Goal: Information Seeking & Learning: Learn about a topic

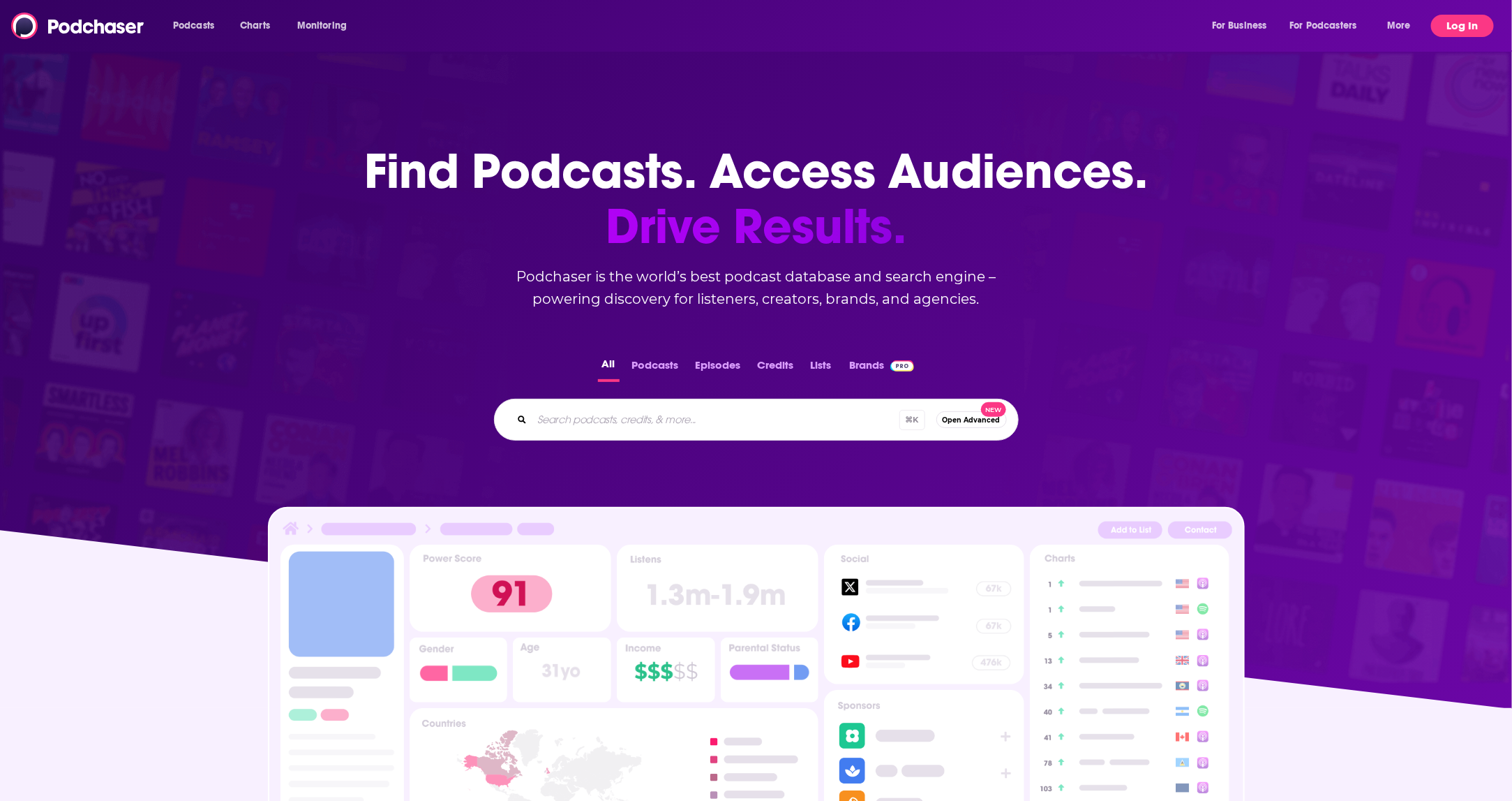
click at [1467, 27] on button "Log In" at bounding box center [1462, 25] width 63 height 22
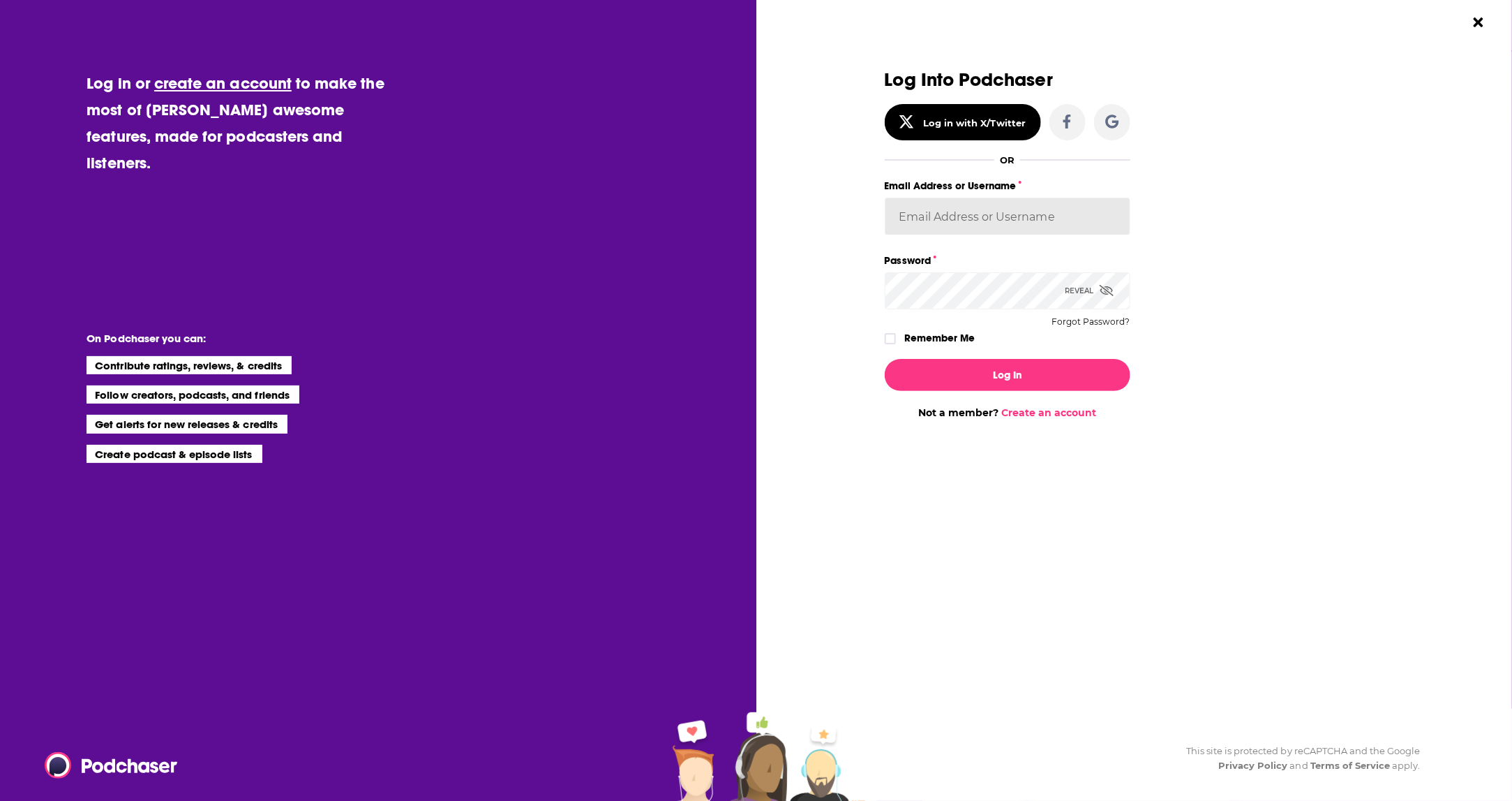
type input "tiffanymiller"
click at [1011, 381] on button "Log In" at bounding box center [1007, 375] width 245 height 32
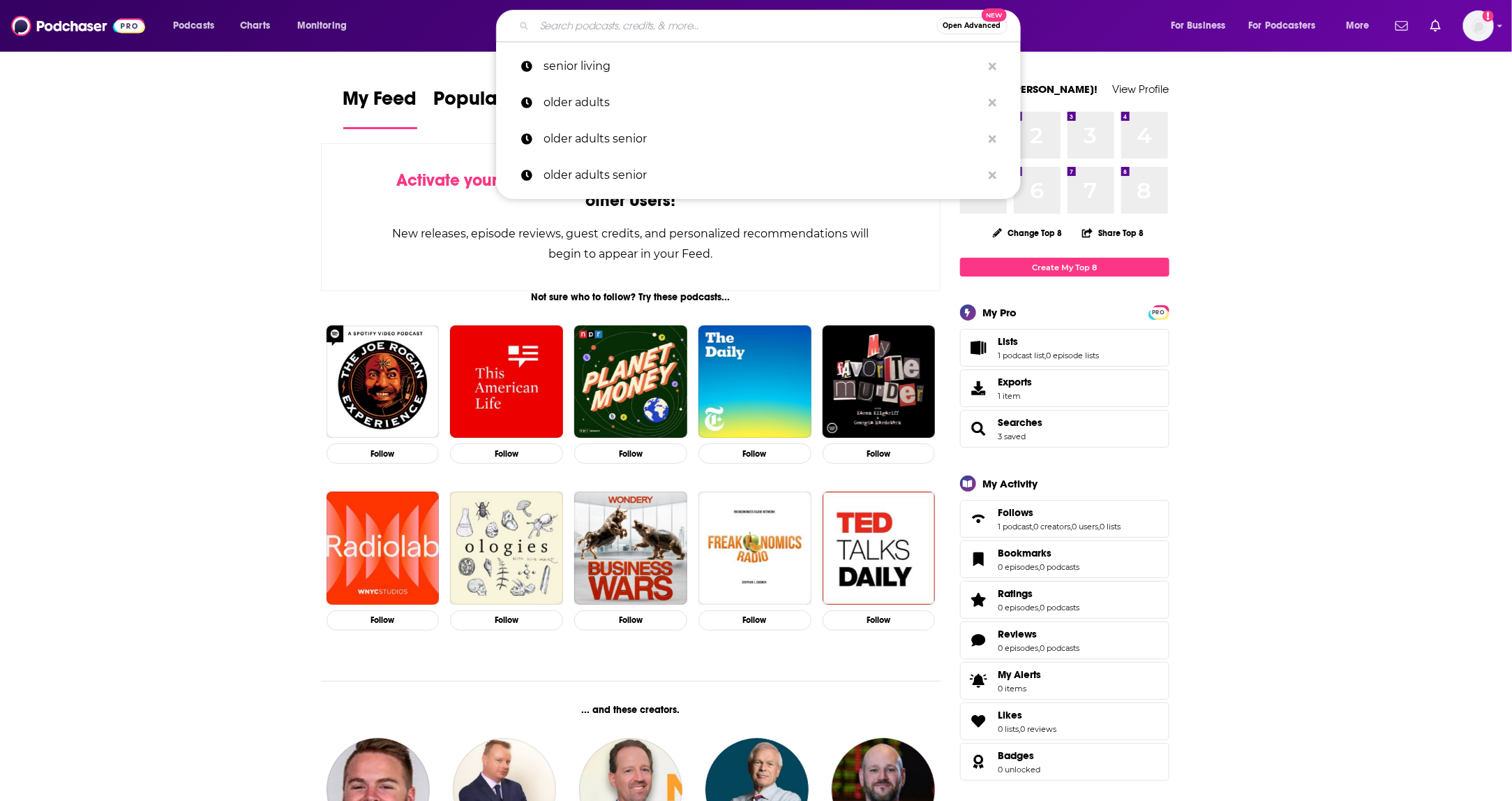
click at [598, 30] on input "Search podcasts, credits, & more..." at bounding box center [736, 25] width 403 height 22
click at [972, 25] on span "Open Advanced" at bounding box center [972, 25] width 58 height 7
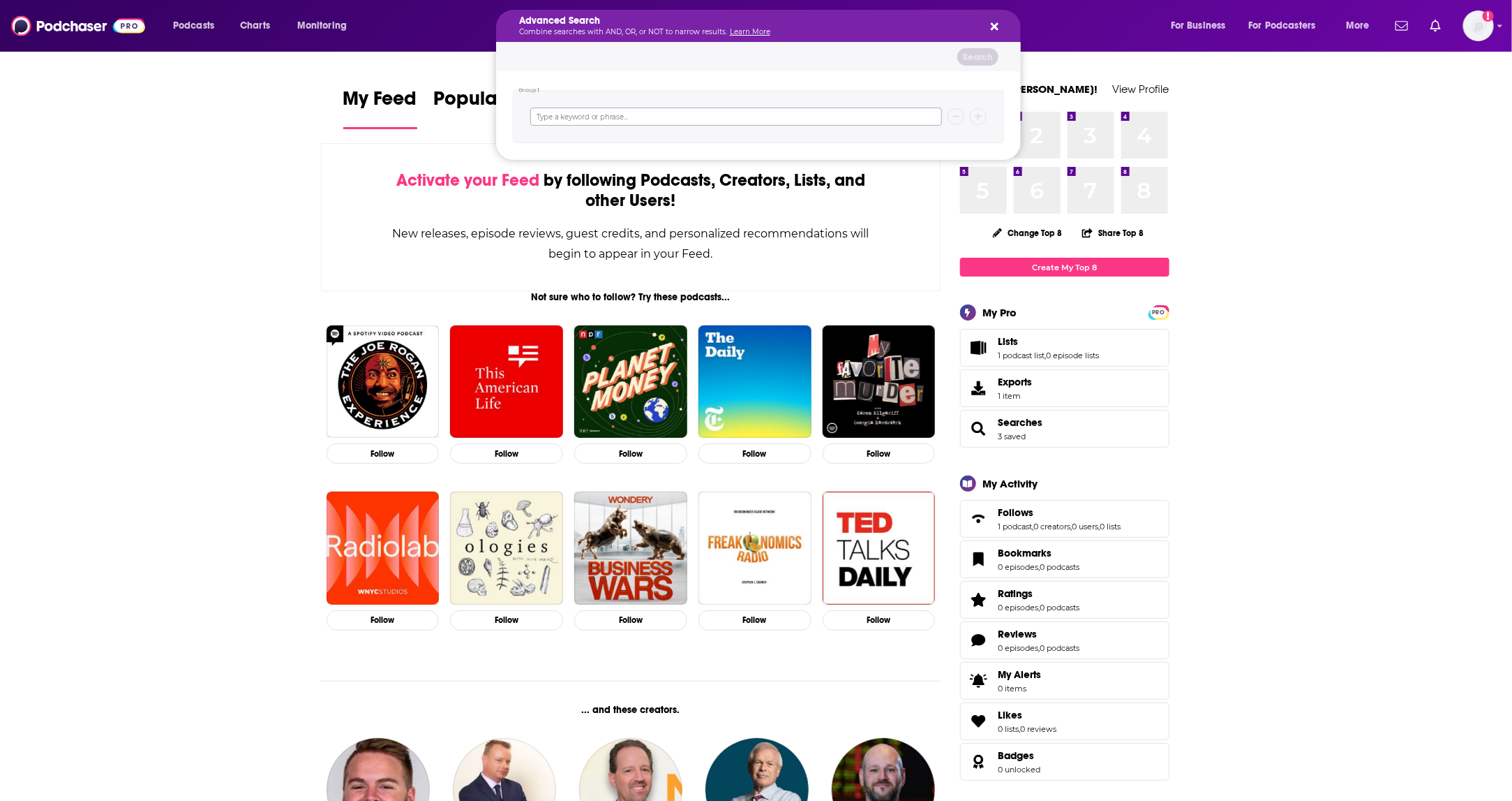
click at [670, 119] on input "Search podcasts, credits, & more..." at bounding box center [736, 116] width 411 height 19
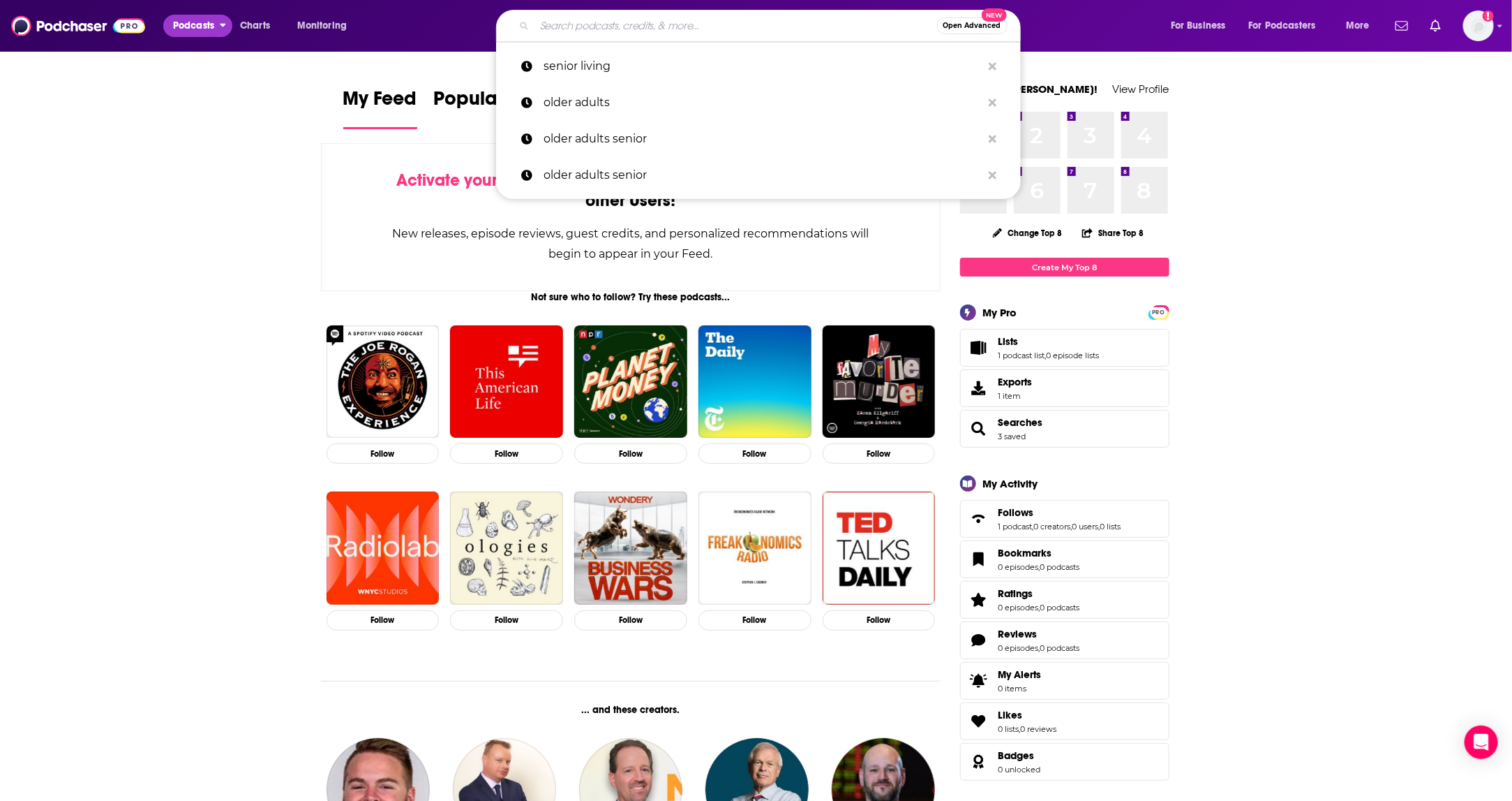
click at [188, 26] on span "Podcasts" at bounding box center [193, 25] width 41 height 19
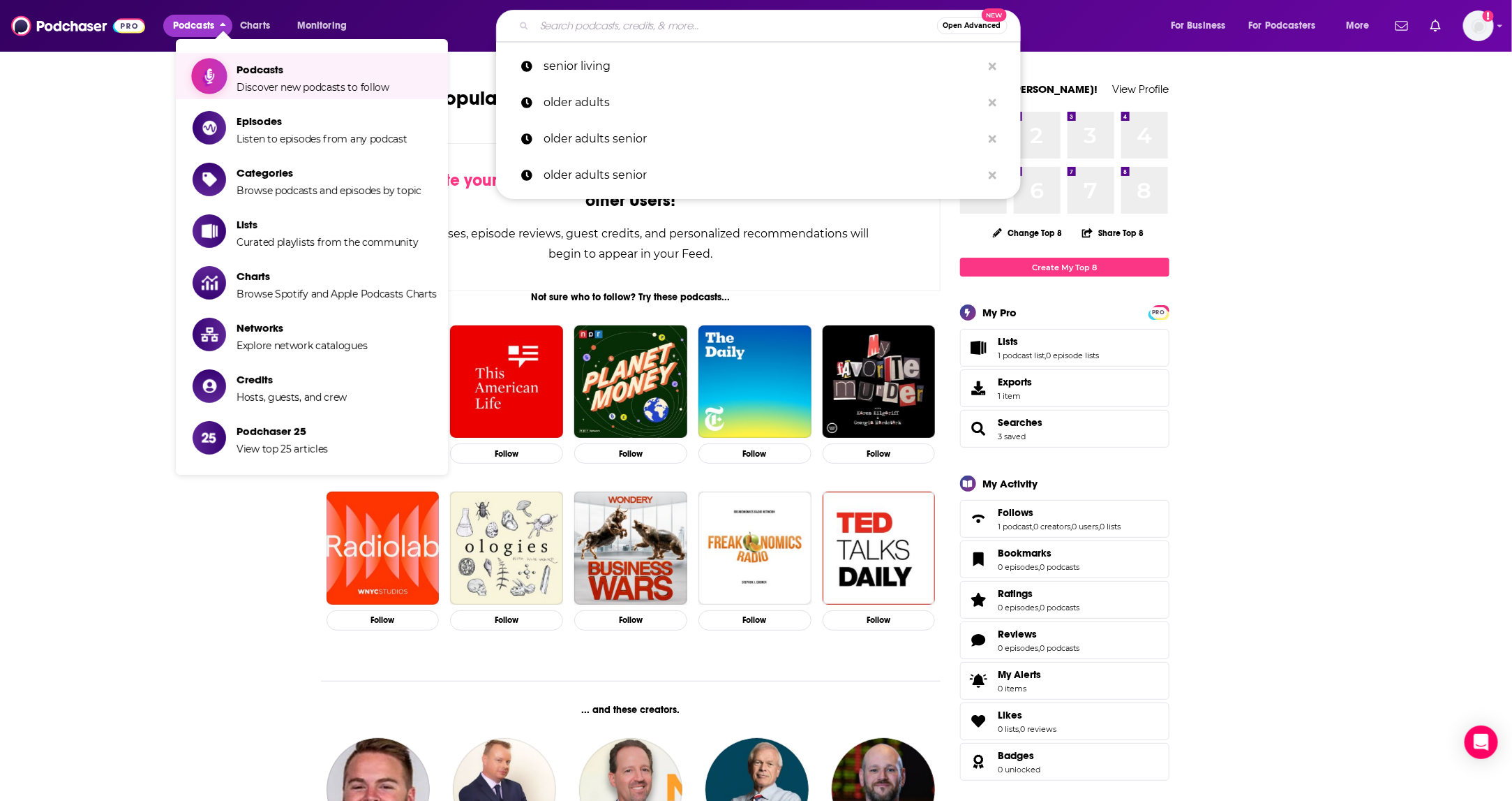
click at [234, 75] on link "Podcasts Discover new podcasts to follow" at bounding box center [315, 76] width 244 height 35
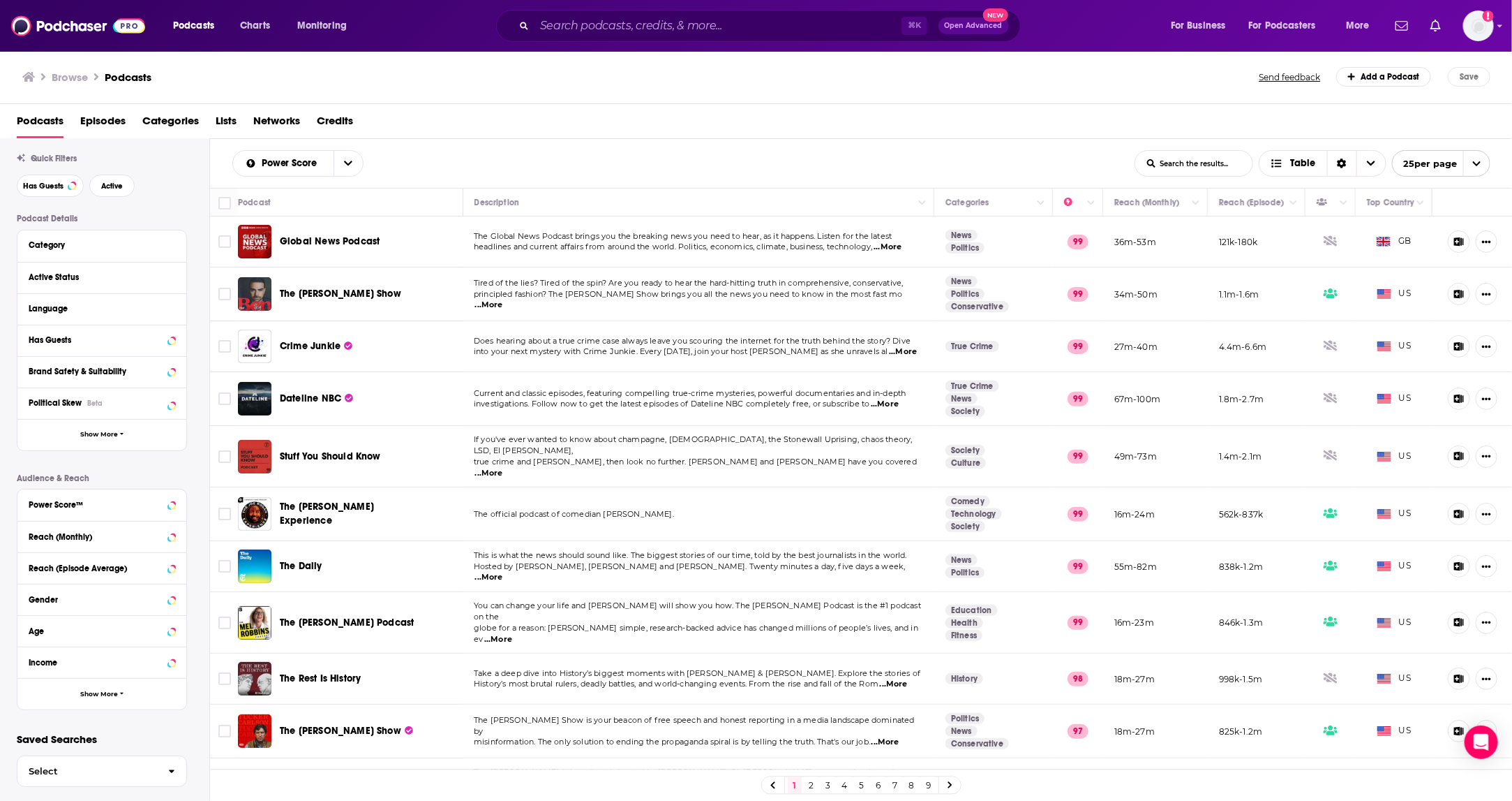
scroll to position [43, 0]
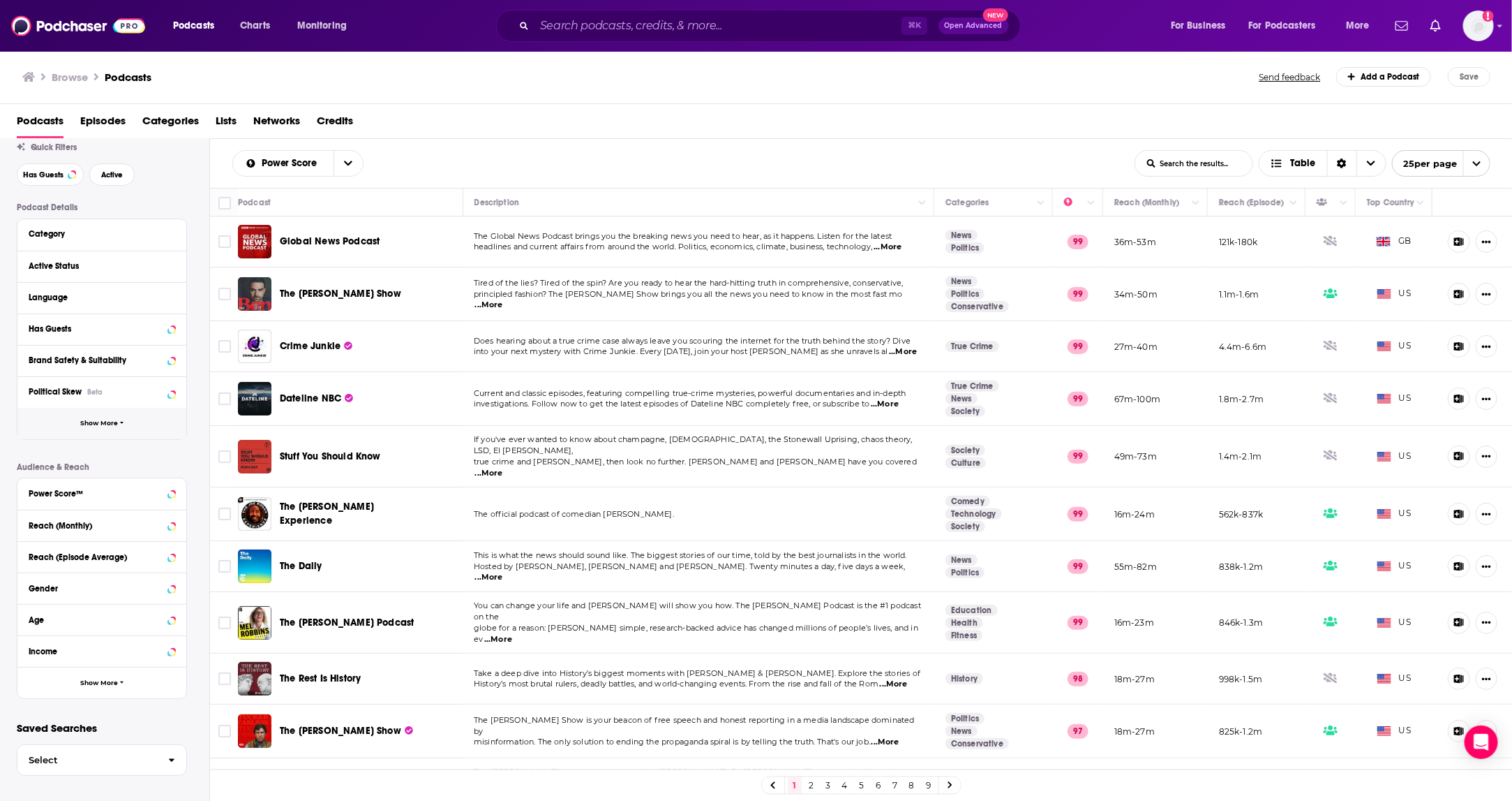
click at [103, 421] on span "Show More" at bounding box center [99, 423] width 38 height 8
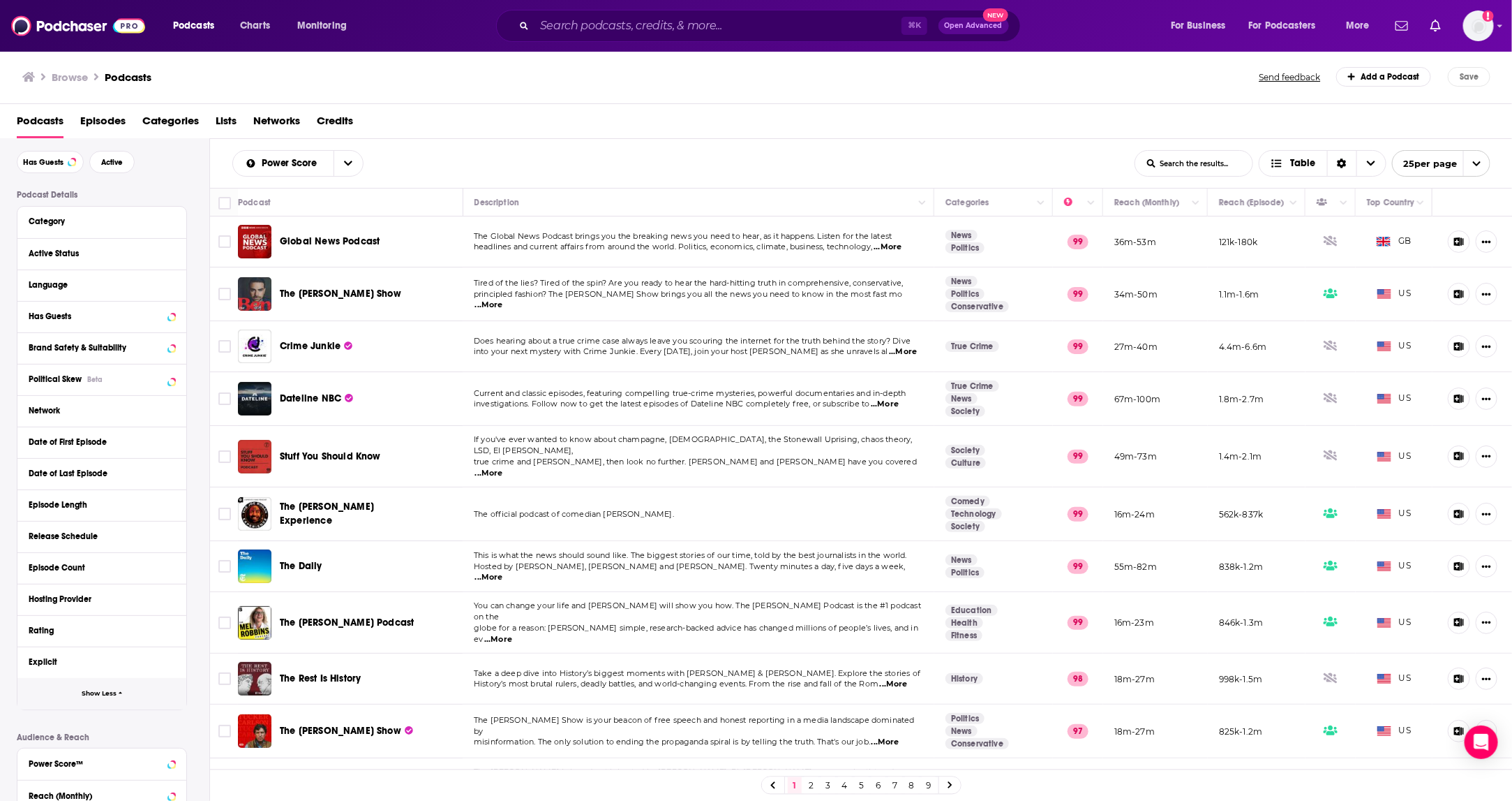
scroll to position [0, 0]
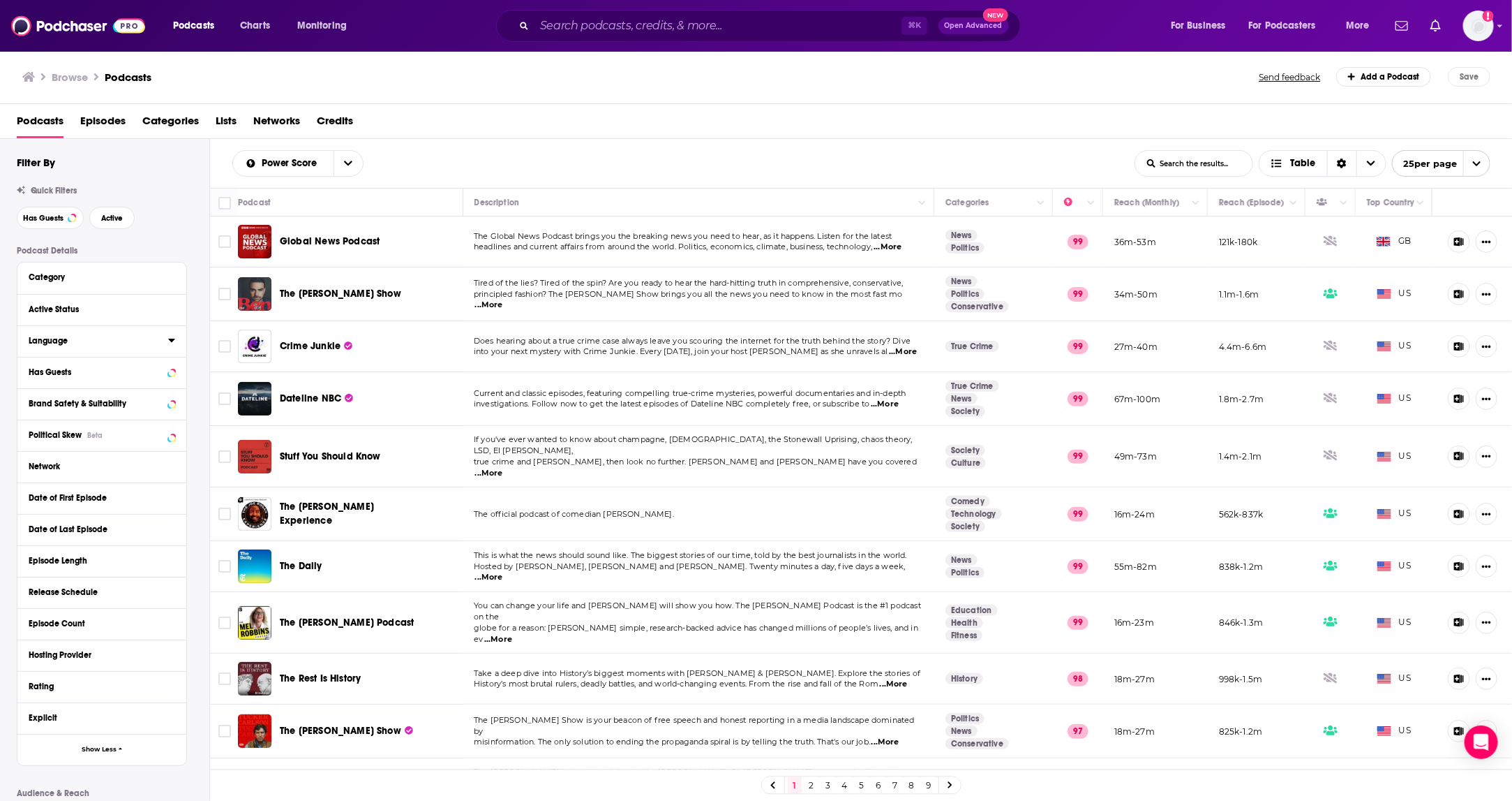
click at [70, 342] on div "Language" at bounding box center [94, 341] width 131 height 10
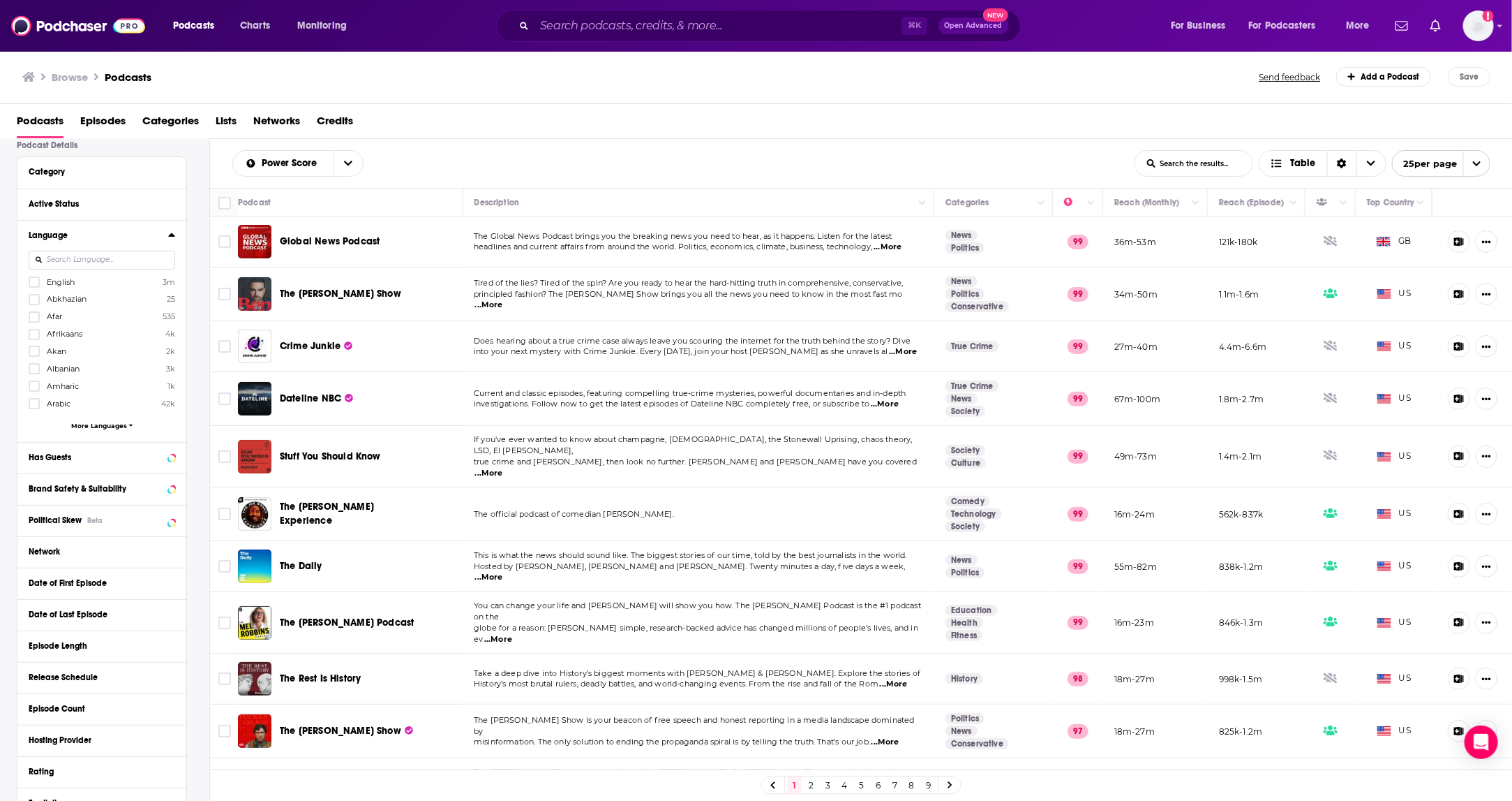
scroll to position [99, 0]
click at [68, 266] on input at bounding box center [102, 266] width 147 height 19
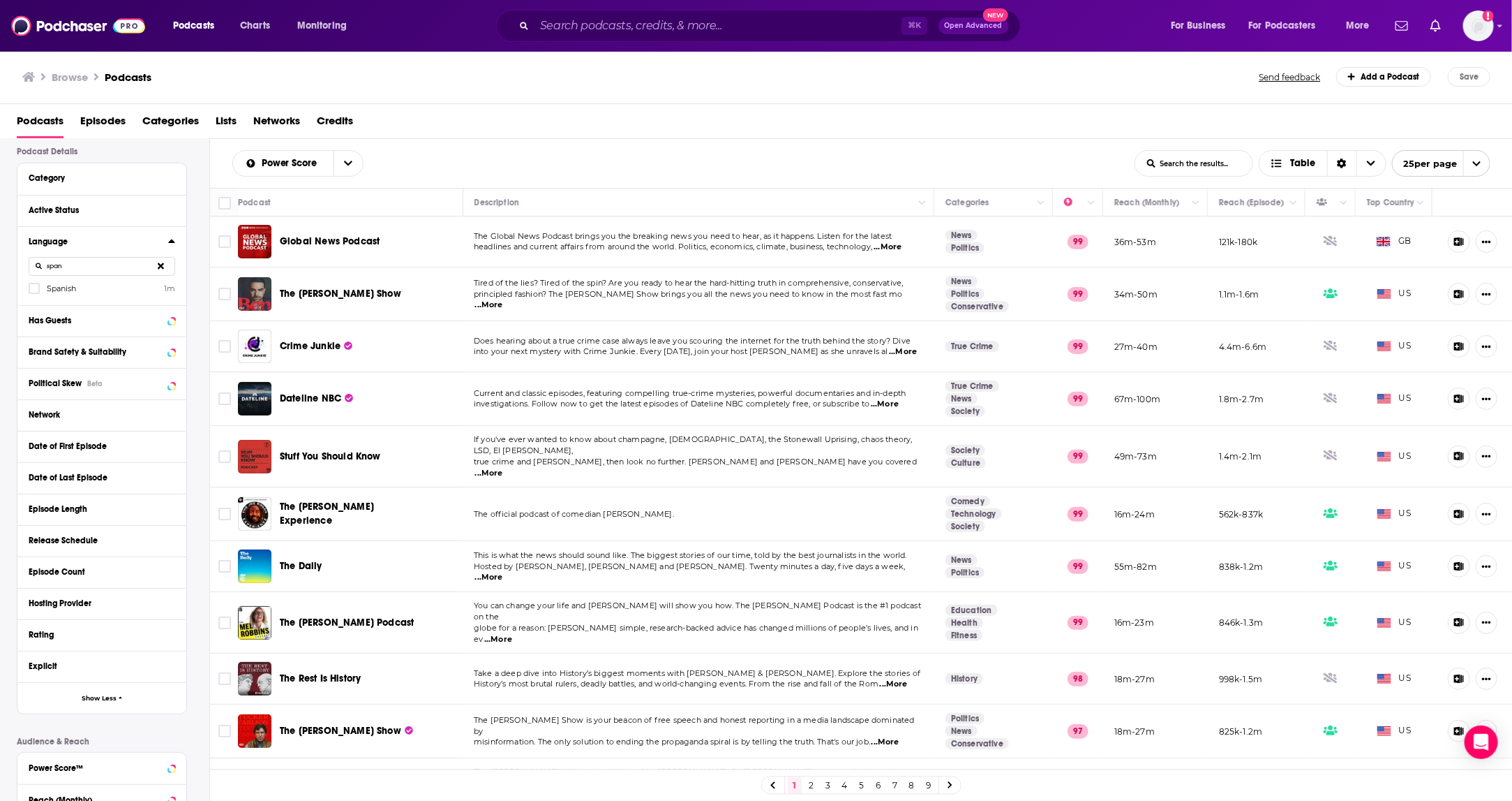
type input "span"
click at [72, 288] on span "Spanish" at bounding box center [61, 288] width 29 height 10
click at [35, 293] on input "multiSelectOption-es-0" at bounding box center [35, 293] width 0 height 0
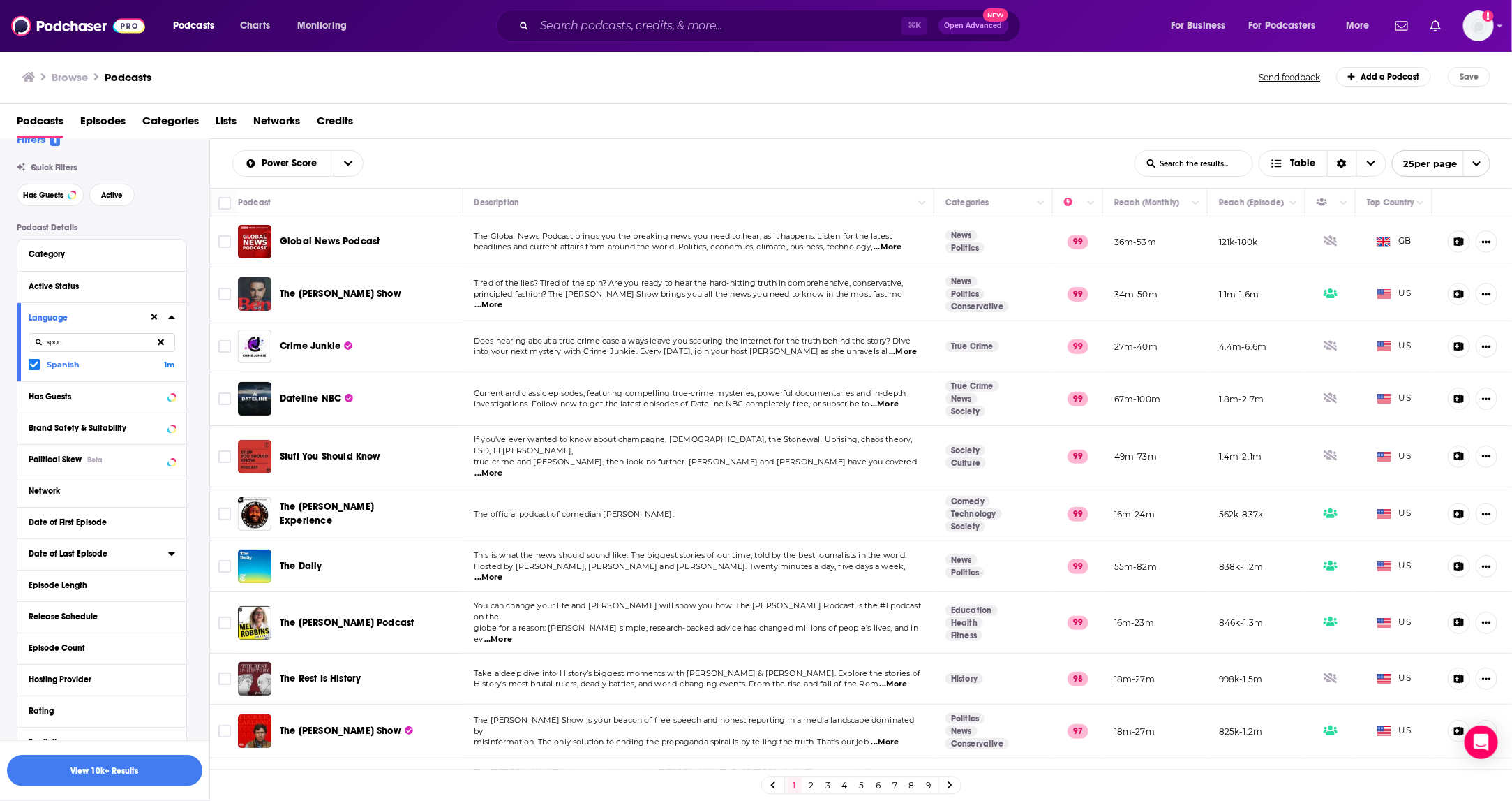
scroll to position [0, 0]
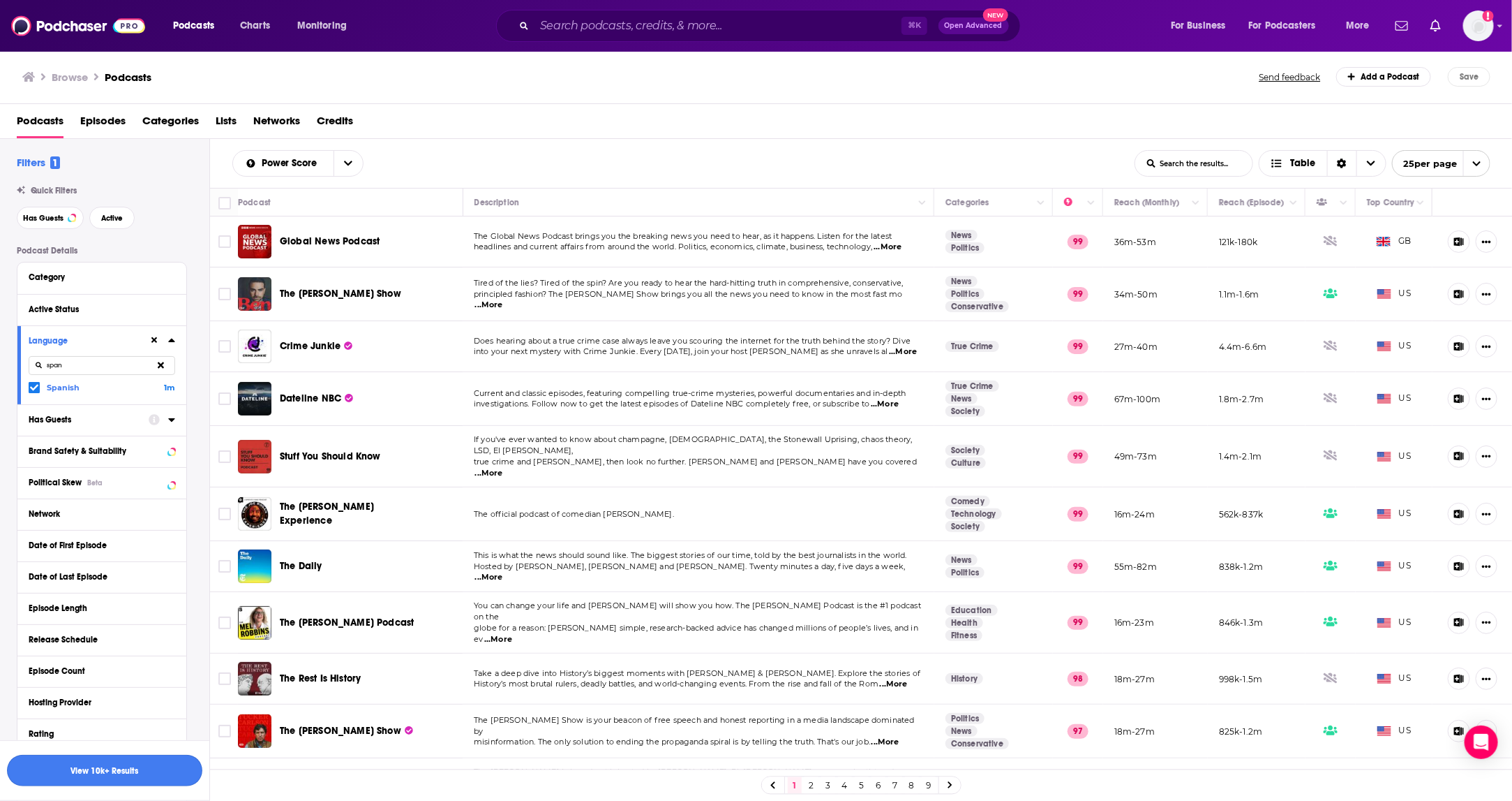
click at [94, 775] on button "View 10k+ Results" at bounding box center [105, 770] width 196 height 31
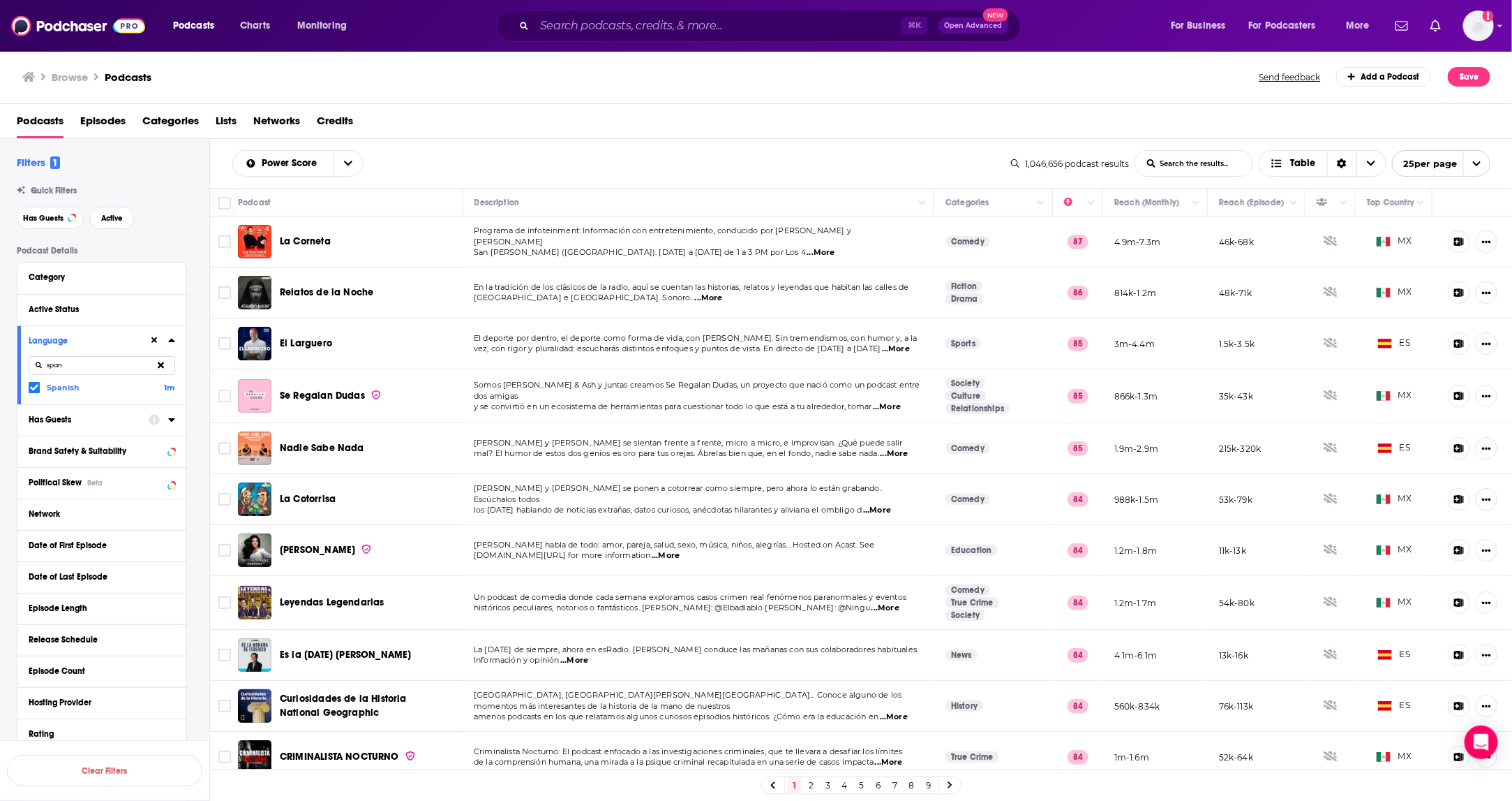
click at [850, 782] on link "4" at bounding box center [844, 785] width 14 height 17
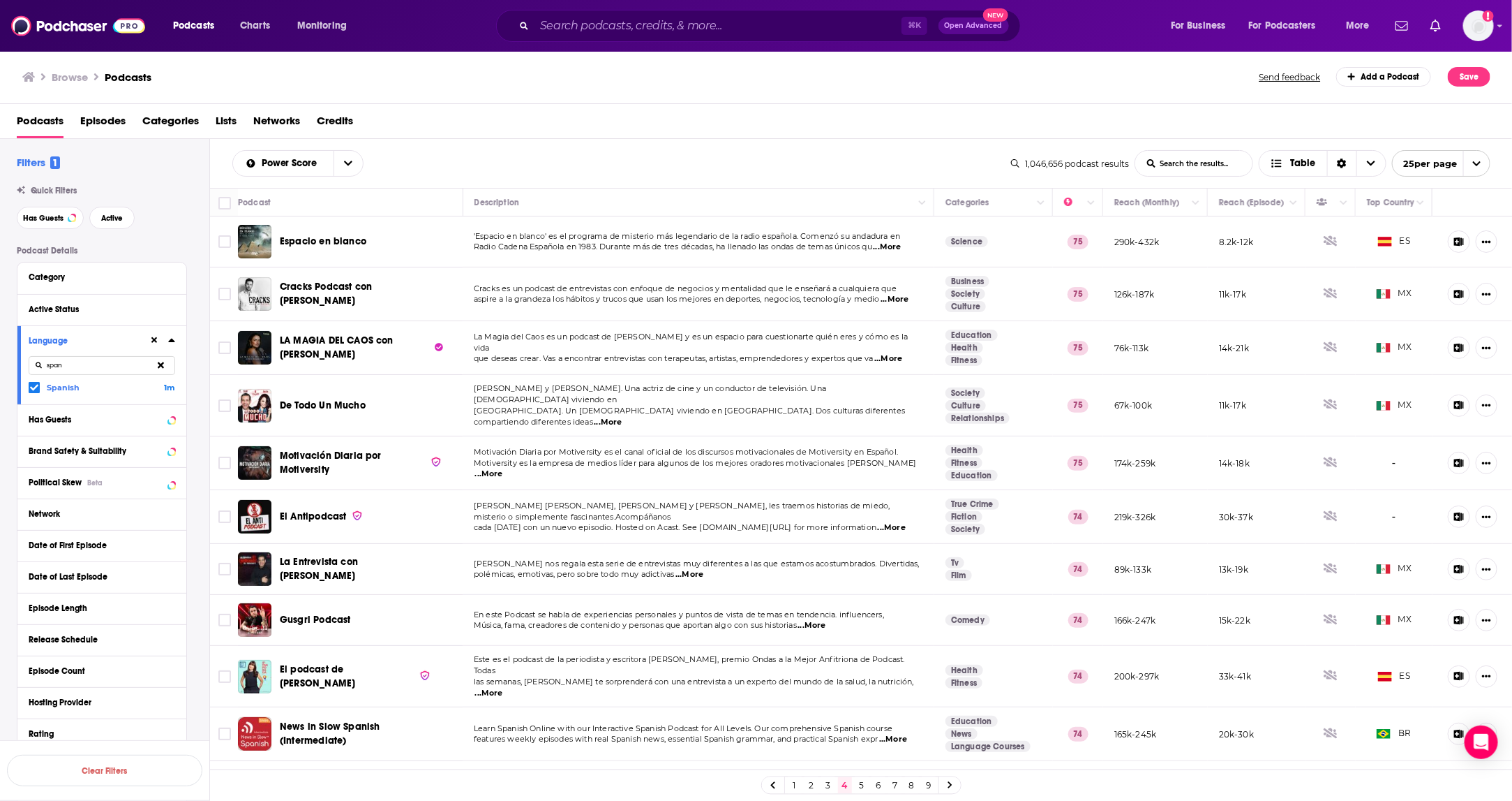
click at [928, 782] on link "9" at bounding box center [929, 785] width 14 height 17
